Goal: Information Seeking & Learning: Learn about a topic

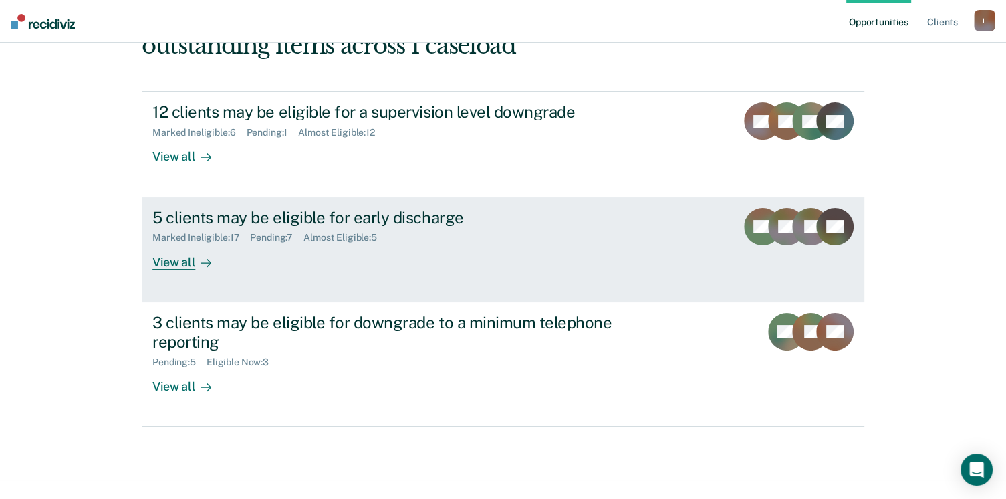
scroll to position [183, 0]
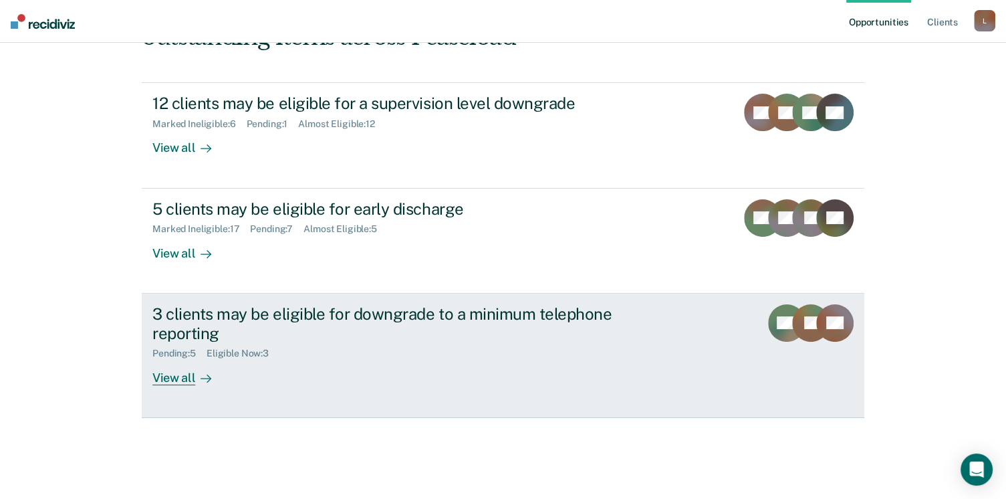
click at [279, 314] on div "3 clients may be eligible for downgrade to a minimum telephone reporting" at bounding box center [386, 323] width 469 height 39
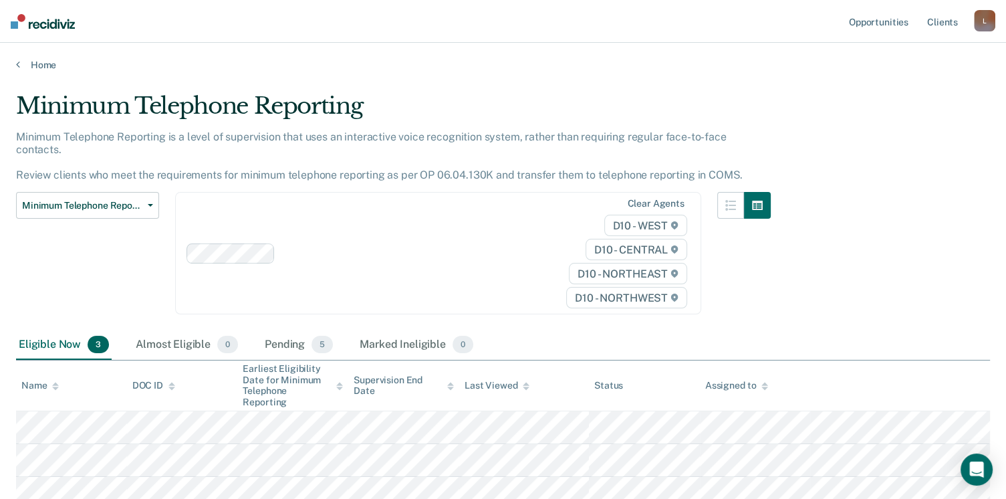
scroll to position [93, 0]
